Goal: Check status: Check status

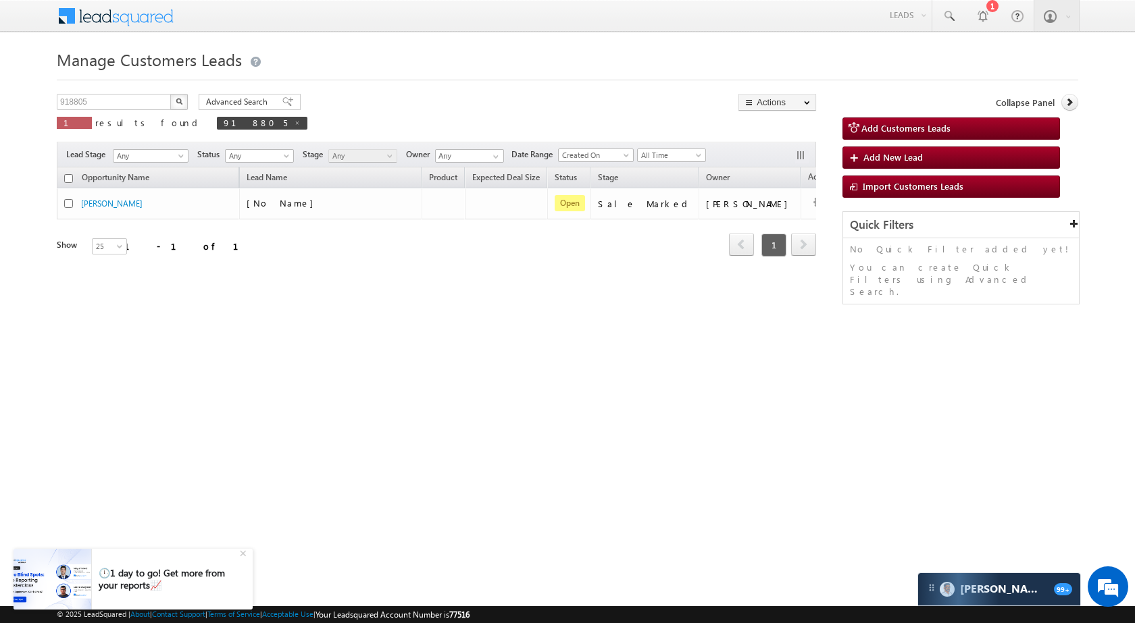
click at [126, 112] on div "918805 X 1 results found 918805" at bounding box center [182, 113] width 251 height 38
click at [128, 102] on input "918805" at bounding box center [114, 102] width 115 height 16
paste input "816009"
click at [182, 102] on button "button" at bounding box center [179, 102] width 18 height 16
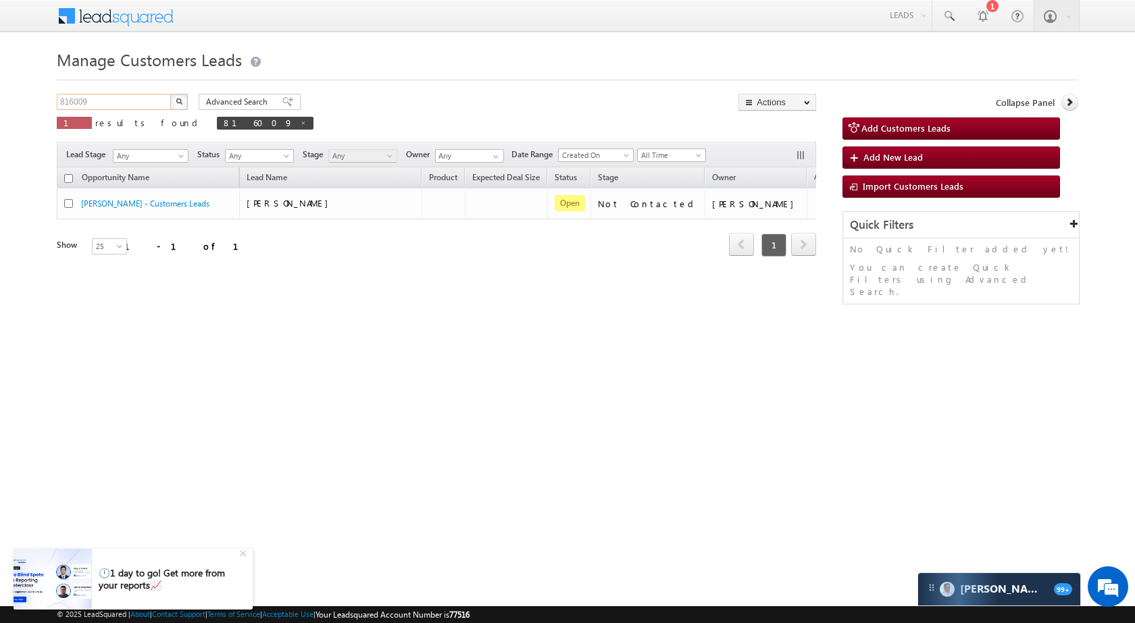
click at [131, 103] on input "816009" at bounding box center [114, 102] width 115 height 16
click at [132, 103] on input "816009" at bounding box center [114, 102] width 115 height 16
paste input "3372"
click at [177, 95] on button "button" at bounding box center [179, 102] width 18 height 16
click at [154, 86] on div "Manage Customers Leads Customers Leads updated successfully. 813372 X 1 results…" at bounding box center [567, 214] width 1021 height 338
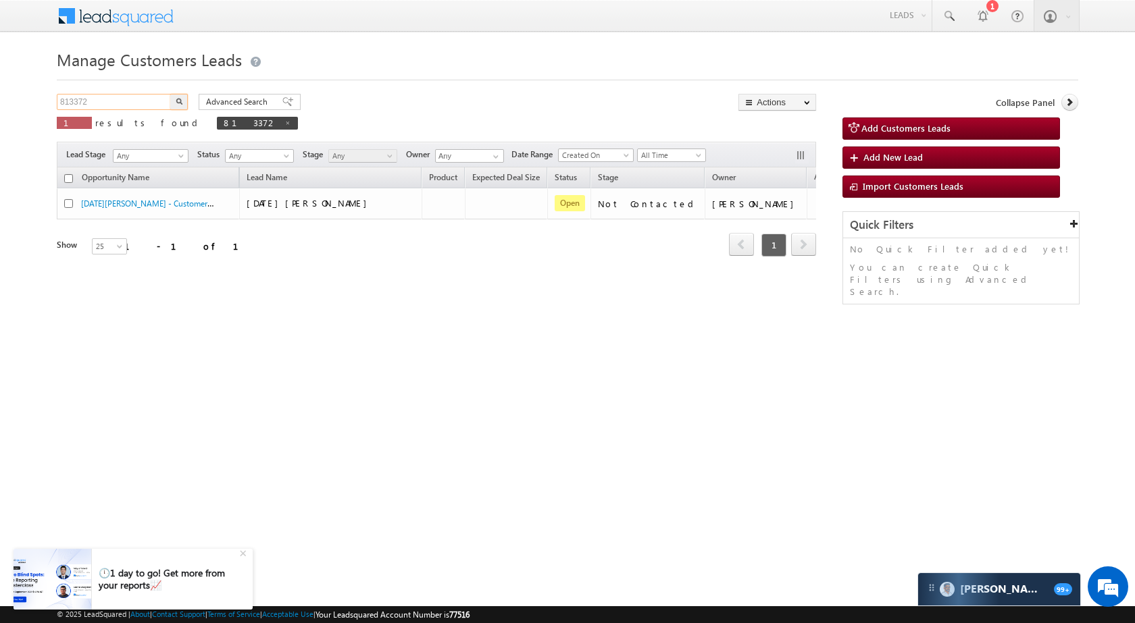
click at [140, 107] on input "813372" at bounding box center [114, 102] width 115 height 16
paste input "82325"
click at [172, 107] on button "button" at bounding box center [179, 102] width 18 height 16
click at [152, 98] on input "882325" at bounding box center [114, 102] width 115 height 16
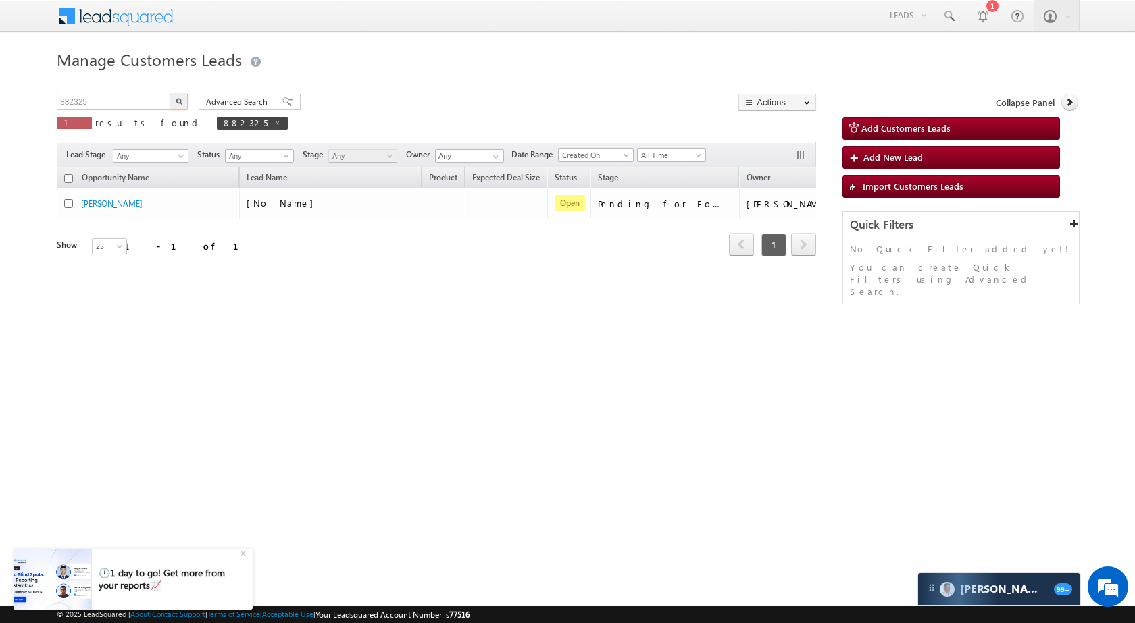
click at [152, 98] on input "882325" at bounding box center [114, 102] width 115 height 16
paste input "73280"
click at [186, 99] on button "button" at bounding box center [179, 102] width 18 height 16
click at [149, 103] on input "873280" at bounding box center [114, 102] width 115 height 16
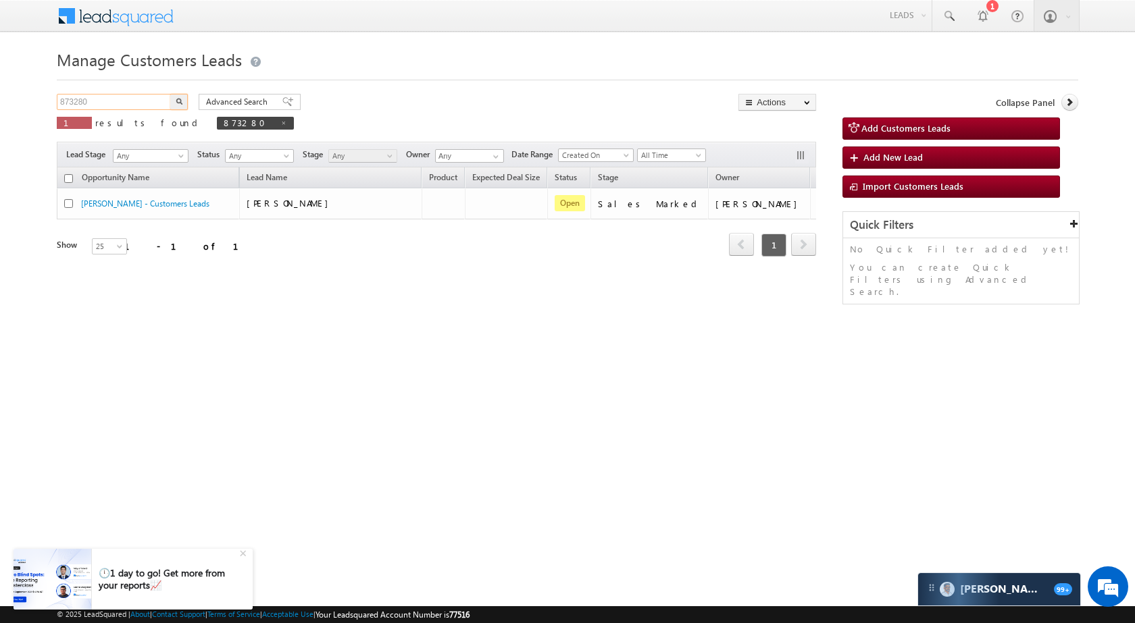
paste input "97907"
click at [192, 97] on div "Advanced Search Advanced search results" at bounding box center [244, 102] width 112 height 16
click at [186, 97] on button "button" at bounding box center [179, 102] width 18 height 16
click at [149, 96] on input "897907" at bounding box center [114, 102] width 115 height 16
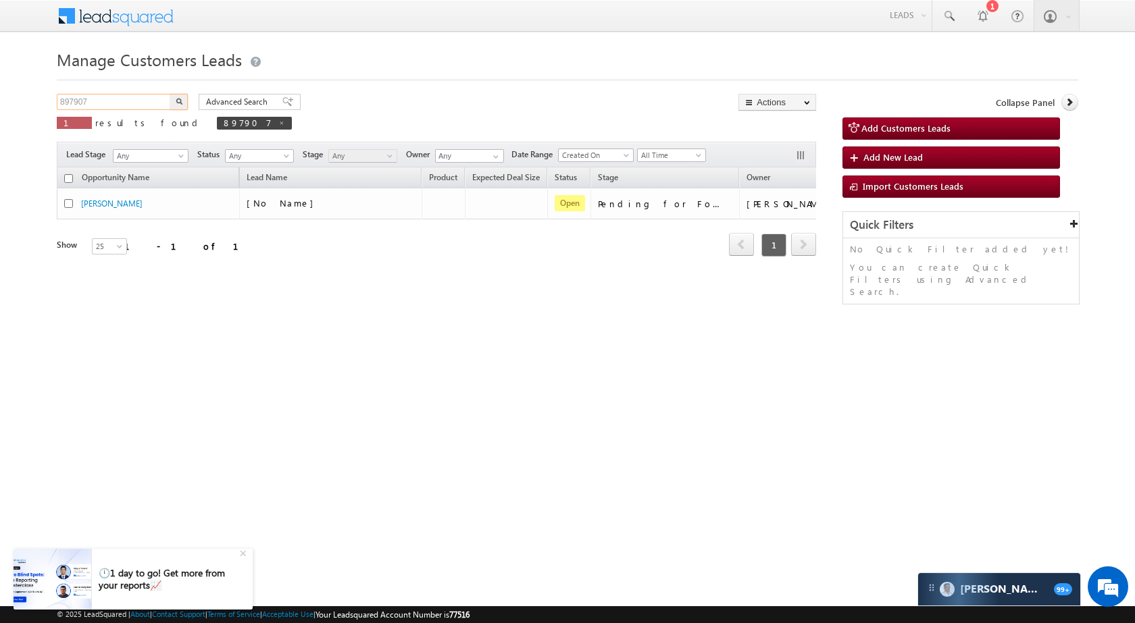
paste input "6082"
click at [180, 105] on button "button" at bounding box center [179, 102] width 18 height 16
click at [126, 96] on input "896082" at bounding box center [114, 102] width 115 height 16
paste input "18158"
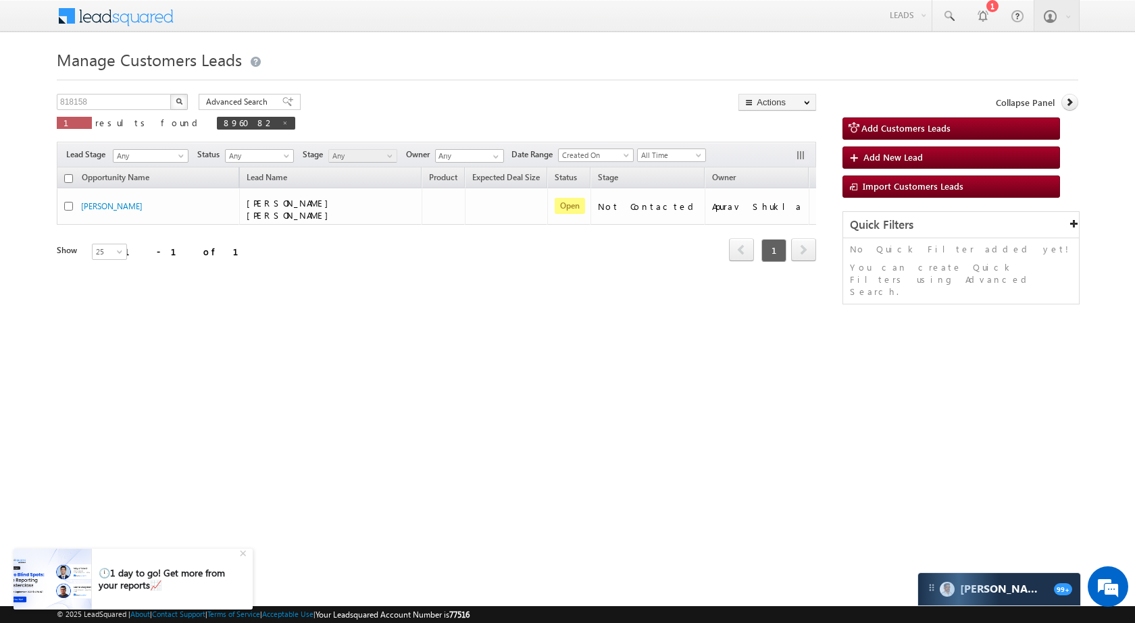
click at [178, 101] on img "button" at bounding box center [179, 101] width 7 height 7
click at [146, 105] on input "818158" at bounding box center [114, 102] width 115 height 16
paste input "2456"
type input "812456"
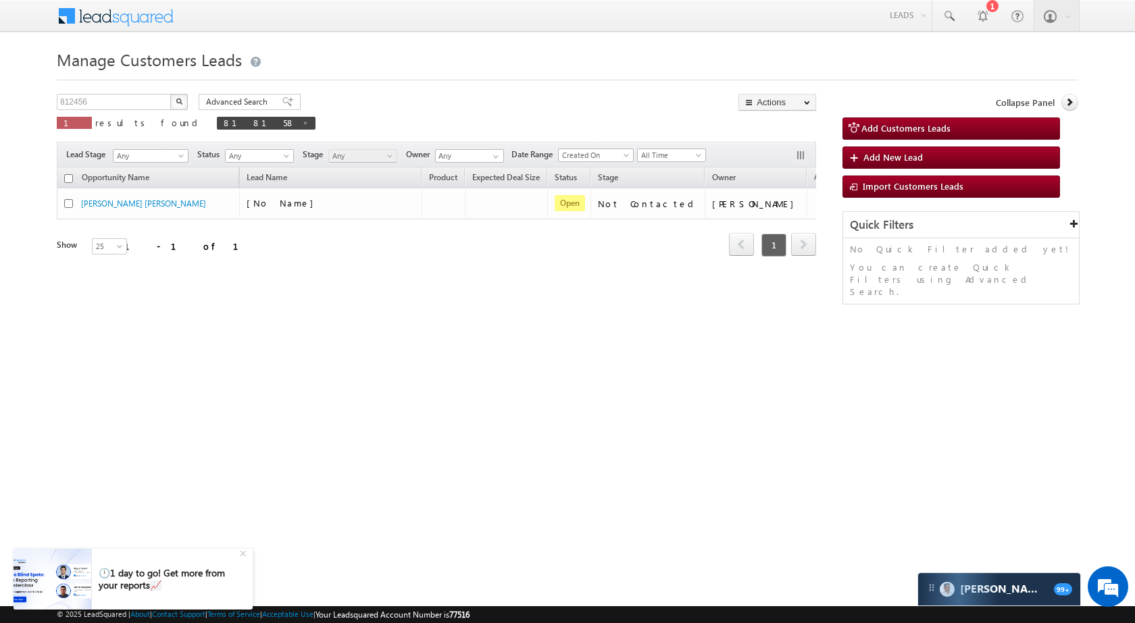
click at [175, 97] on button "button" at bounding box center [179, 102] width 18 height 16
